Goal: Task Accomplishment & Management: Manage account settings

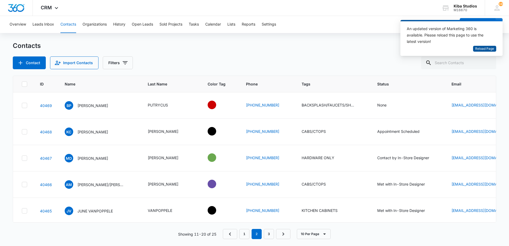
click at [490, 49] on span "Reload Page" at bounding box center [484, 48] width 19 height 5
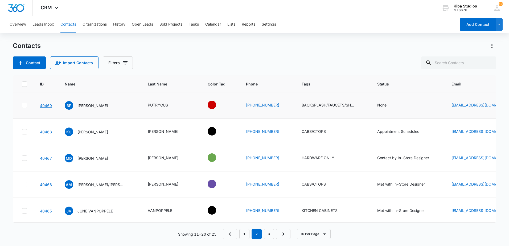
click at [43, 105] on link "40469" at bounding box center [46, 105] width 12 height 5
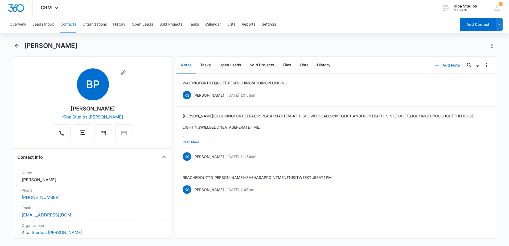
click at [452, 64] on button "Add Note" at bounding box center [447, 65] width 35 height 13
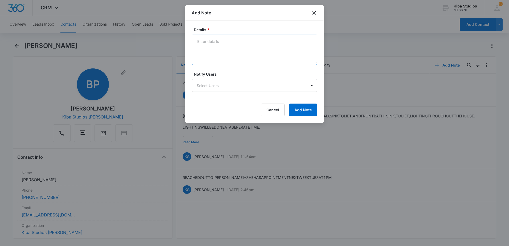
click at [215, 43] on textarea "Details *" at bounding box center [255, 50] width 126 height 30
paste textarea "EMAILED QUOTES TO [PERSON_NAME] [DATE] 15:32:27 : 1230.[PERSON_NAME]"
type textarea "EMAILED QUOTES TO [PERSON_NAME] [DATE] 15:32:27 : 1230.[PERSON_NAME]"
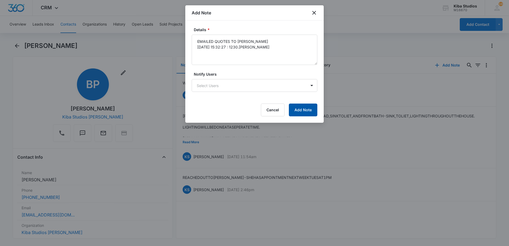
click at [306, 111] on button "Add Note" at bounding box center [303, 110] width 28 height 13
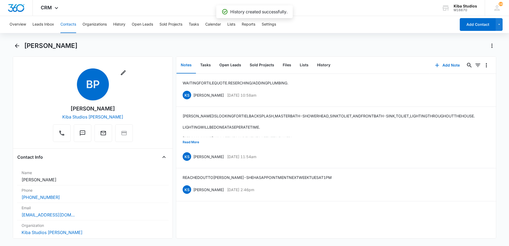
click at [350, 227] on div at bounding box center [254, 123] width 509 height 246
click at [21, 24] on button "Overview" at bounding box center [18, 24] width 17 height 17
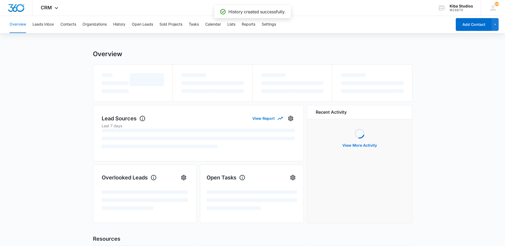
click at [78, 28] on div "Overview Leads Inbox Contacts Organizations History Open Leads Sold Projects Ta…" at bounding box center [229, 24] width 446 height 17
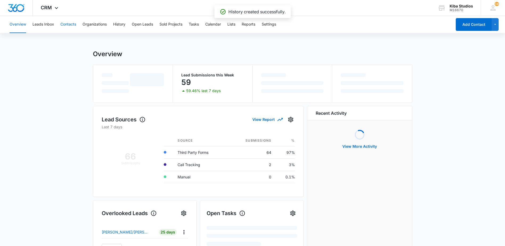
click at [71, 25] on button "Contacts" at bounding box center [68, 24] width 16 height 17
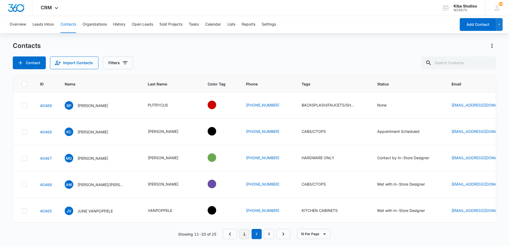
click at [249, 235] on link "1" at bounding box center [244, 234] width 10 height 10
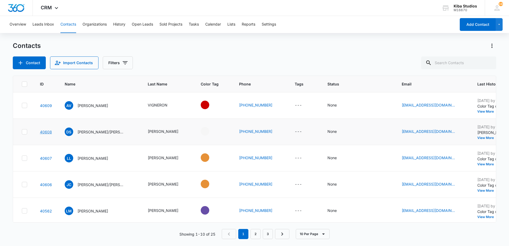
click at [47, 130] on link "40608" at bounding box center [46, 132] width 12 height 5
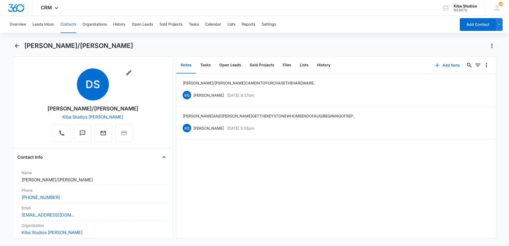
click at [443, 66] on button "Add Note" at bounding box center [447, 65] width 35 height 13
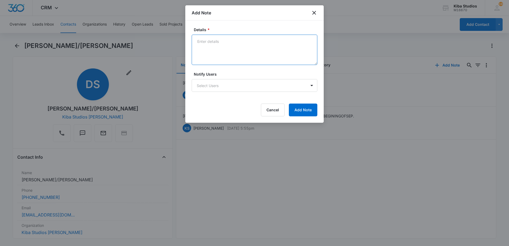
click at [209, 41] on textarea "Details *" at bounding box center [255, 50] width 126 height 30
paste textarea "ORDER NUMBER: 7338357"
drag, startPoint x: 197, startPoint y: 41, endPoint x: 229, endPoint y: 46, distance: 33.2
click at [197, 41] on textarea "ORDER NUMBER: 7338357" at bounding box center [255, 50] width 126 height 30
type textarea "ORDERED HARDWARE [DATE] ORDER NUMBER: 7338357"
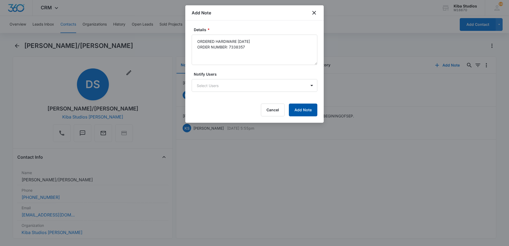
drag, startPoint x: 302, startPoint y: 110, endPoint x: 202, endPoint y: 76, distance: 106.2
click at [302, 110] on button "Add Note" at bounding box center [303, 110] width 28 height 13
